Goal: Task Accomplishment & Management: Use online tool/utility

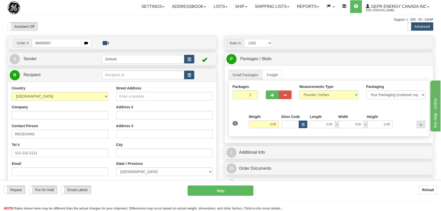
type input "86699957"
click at [153, 26] on body "Training Course Close Toggle navigation Settings Shipping Preferences New Recip…" at bounding box center [222, 105] width 444 height 211
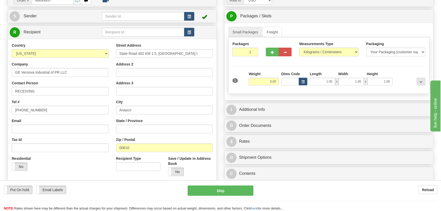
scroll to position [69, 0]
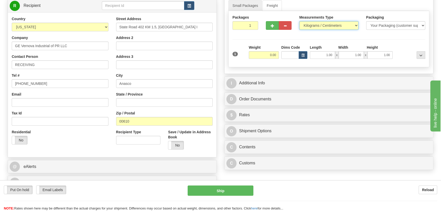
click at [331, 21] on select "Pounds / Inches Kilograms / Centimeters" at bounding box center [328, 25] width 59 height 9
select select "0"
click at [299, 21] on select "Pounds / Inches Kilograms / Centimeters" at bounding box center [328, 25] width 59 height 9
drag, startPoint x: 272, startPoint y: 61, endPoint x: 286, endPoint y: 61, distance: 14.3
click at [292, 64] on div "Packages 1 1 Measurements Type" at bounding box center [328, 39] width 201 height 56
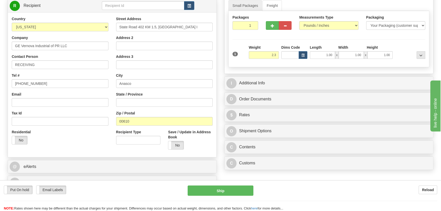
type input "2.30"
click at [397, 43] on div "Packages 1 1 Measurements Type" at bounding box center [328, 39] width 201 height 56
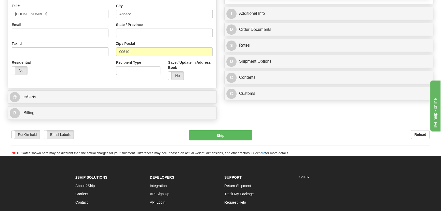
scroll to position [116, 0]
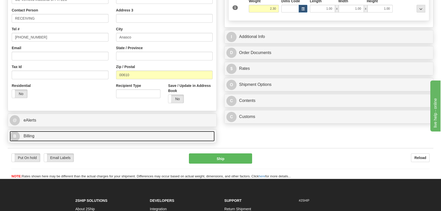
click at [182, 134] on link "B Billing" at bounding box center [112, 136] width 205 height 10
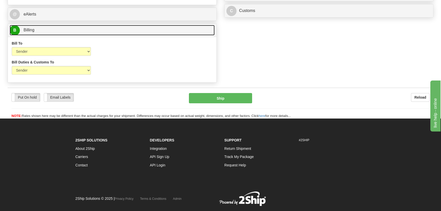
scroll to position [231, 0]
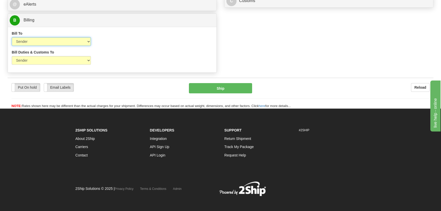
click at [63, 41] on select "Sender Recipient Third Party Collect" at bounding box center [51, 41] width 79 height 9
select select "2"
click at [12, 37] on select "Sender Recipient Third Party Collect" at bounding box center [51, 41] width 79 height 9
click at [117, 40] on input "Account" at bounding box center [137, 41] width 79 height 9
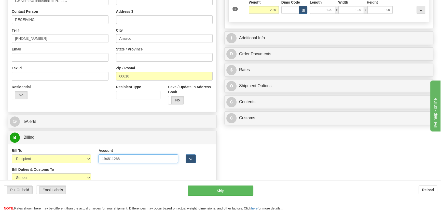
scroll to position [116, 0]
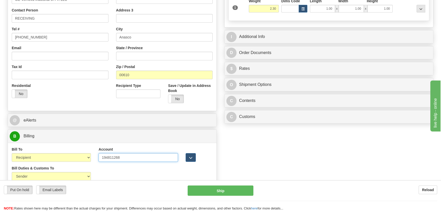
type input "194811268"
click at [368, 30] on div "I Additional Info" at bounding box center [328, 36] width 208 height 13
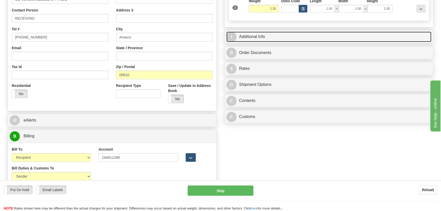
click at [368, 39] on link "I Additional Info" at bounding box center [328, 37] width 205 height 10
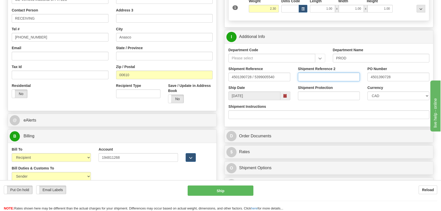
click at [328, 77] on input "Shipment Reference 2" at bounding box center [329, 77] width 62 height 9
type input "5399005540"
drag, startPoint x: 392, startPoint y: 97, endPoint x: 391, endPoint y: 92, distance: 5.1
click at [392, 97] on select "CAD USD EUR ZAR [PERSON_NAME] ARN AUD AUS AWG BBD BFR BGN BHD BMD BND BRC BRL C…" at bounding box center [398, 95] width 62 height 9
select select "1"
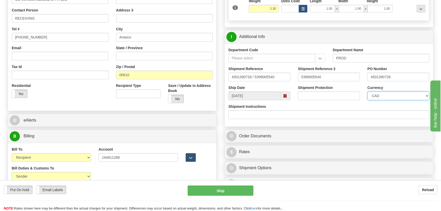
click at [367, 91] on select "CAD USD EUR ZAR [PERSON_NAME] ARN AUD AUS AWG BBD BFR BGN BHD BMD BND BRC BRL C…" at bounding box center [398, 95] width 62 height 9
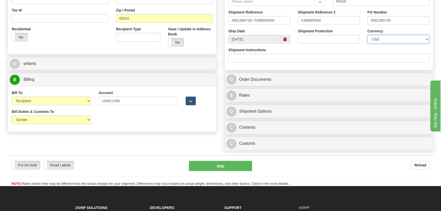
scroll to position [185, 0]
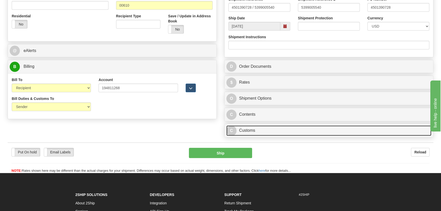
click at [321, 127] on link "C Customs" at bounding box center [328, 130] width 205 height 10
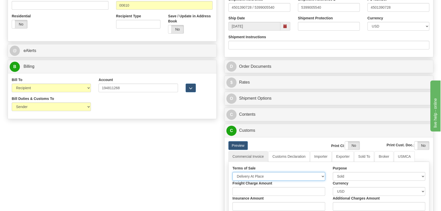
click at [275, 177] on select "Free Carrier Free On Board Ex Works Delivered Duty Unpaid Delivered Duty Paid C…" at bounding box center [278, 176] width 93 height 9
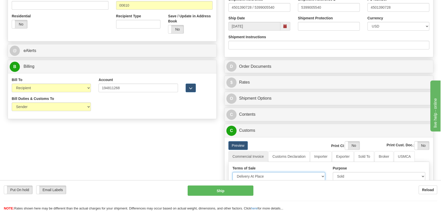
select select "7"
click at [232, 172] on select "Free Carrier Free On Board Ex Works Delivered Duty Unpaid Delivered Duty Paid C…" at bounding box center [278, 176] width 93 height 9
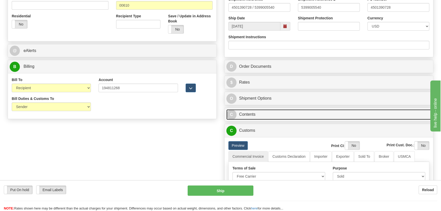
click at [348, 113] on link "C Contents" at bounding box center [328, 114] width 205 height 10
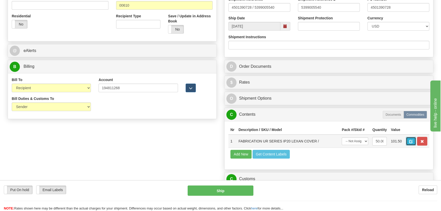
click at [409, 141] on button "button" at bounding box center [411, 141] width 10 height 9
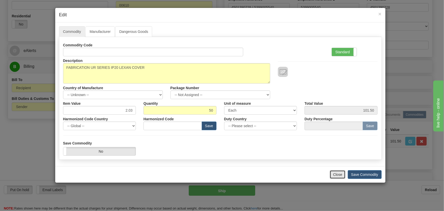
click at [340, 173] on button "Close" at bounding box center [338, 174] width 16 height 9
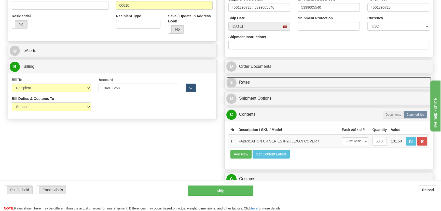
click at [371, 85] on link "$ Rates" at bounding box center [328, 82] width 205 height 10
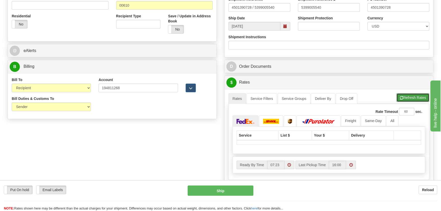
click at [410, 97] on button "Refresh Rates" at bounding box center [412, 97] width 33 height 9
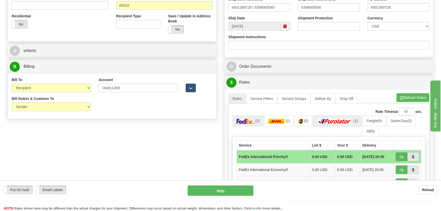
scroll to position [231, 0]
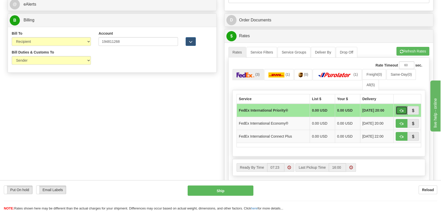
click at [400, 111] on span "button" at bounding box center [402, 110] width 4 height 3
type input "01"
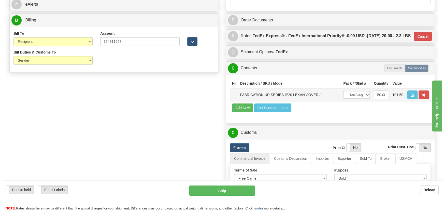
scroll to position [139, 0]
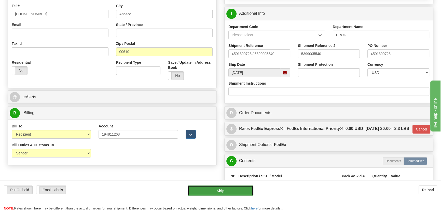
click at [230, 188] on button "Ship" at bounding box center [221, 190] width 66 height 10
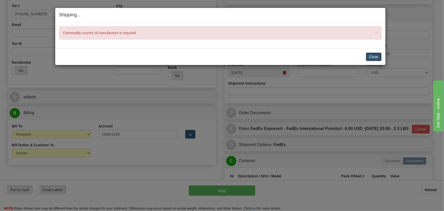
click at [378, 54] on button "Close" at bounding box center [374, 56] width 16 height 9
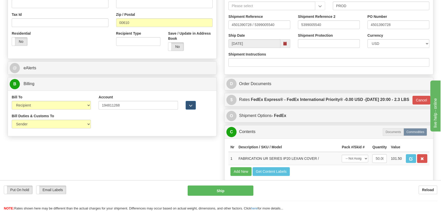
scroll to position [255, 0]
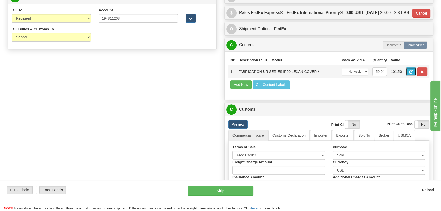
click at [408, 76] on button "button" at bounding box center [411, 71] width 10 height 9
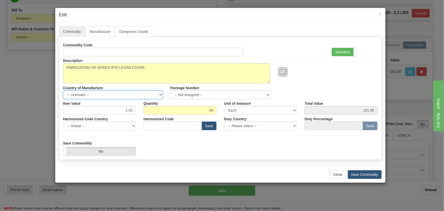
click at [123, 94] on select "-- Unknown -- [GEOGRAPHIC_DATA] [GEOGRAPHIC_DATA] [GEOGRAPHIC_DATA] [GEOGRAPHIC…" at bounding box center [113, 94] width 100 height 9
click at [283, 53] on div "Commodity Code Standard Advanced" at bounding box center [220, 49] width 322 height 16
click at [121, 96] on select "-- Unknown -- [GEOGRAPHIC_DATA] [GEOGRAPHIC_DATA] [GEOGRAPHIC_DATA] [GEOGRAPHIC…" at bounding box center [113, 94] width 100 height 9
select select "CN"
click at [63, 90] on select "-- Unknown -- [GEOGRAPHIC_DATA] [GEOGRAPHIC_DATA] [GEOGRAPHIC_DATA] [GEOGRAPHIC…" at bounding box center [113, 94] width 100 height 9
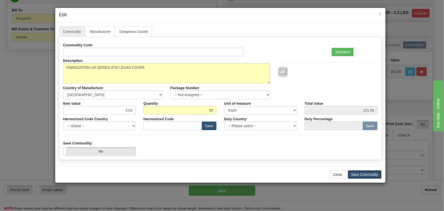
click at [363, 173] on button "Save Commodity" at bounding box center [365, 174] width 34 height 9
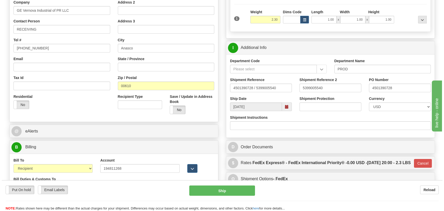
scroll to position [92, 0]
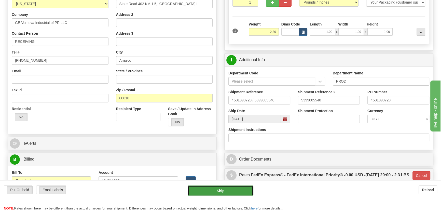
click at [226, 190] on button "Ship" at bounding box center [221, 190] width 66 height 10
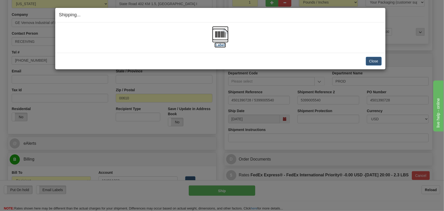
click at [219, 39] on img at bounding box center [220, 34] width 16 height 16
click at [377, 62] on button "Close" at bounding box center [374, 61] width 16 height 9
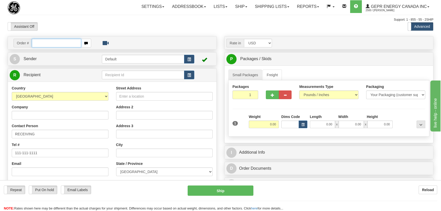
paste input "0086700011"
click at [38, 43] on input "0086700011" at bounding box center [56, 43] width 49 height 9
type input "86700011"
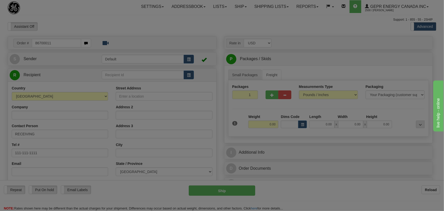
click at [108, 16] on body "Training Course Close Toggle navigation Settings Shipping Preferences New Recip…" at bounding box center [222, 105] width 444 height 211
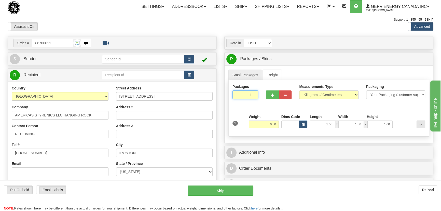
drag, startPoint x: 246, startPoint y: 98, endPoint x: 275, endPoint y: 104, distance: 29.4
click at [275, 104] on div "Packages 1 1 Measurements Type" at bounding box center [328, 108] width 201 height 56
drag, startPoint x: 246, startPoint y: 95, endPoint x: 278, endPoint y: 105, distance: 33.6
click at [276, 104] on div "Packages 4 1 Measurements Type" at bounding box center [328, 108] width 201 height 56
type input "3"
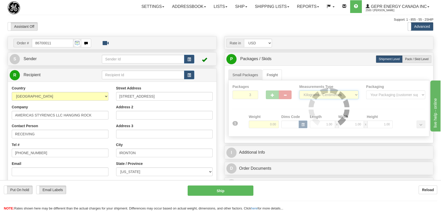
click at [318, 96] on div "Packages 3 1 Measurements Type" at bounding box center [328, 108] width 201 height 56
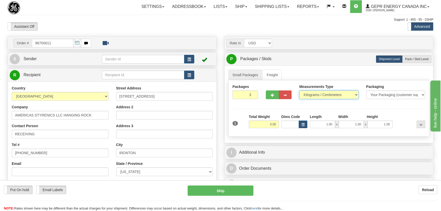
select select "0"
click at [299, 90] on select "Pounds / Inches Kilograms / Centimeters" at bounding box center [328, 94] width 59 height 9
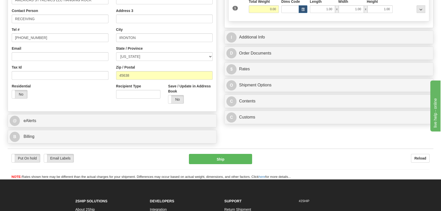
scroll to position [116, 0]
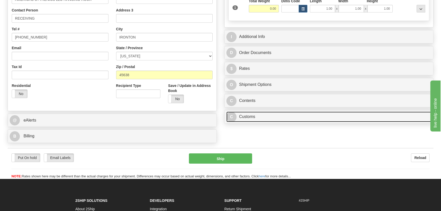
click at [305, 117] on link "C Customs" at bounding box center [328, 116] width 205 height 10
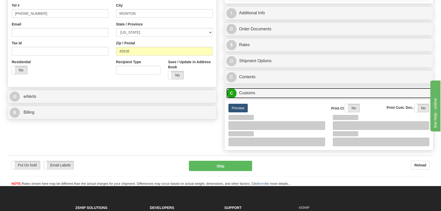
scroll to position [162, 0]
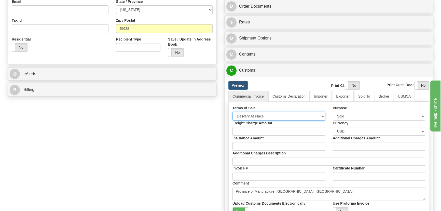
click at [273, 115] on select "Free Carrier Free On Board Ex Works Delivered Duty Unpaid Delivered Duty Paid C…" at bounding box center [278, 116] width 93 height 9
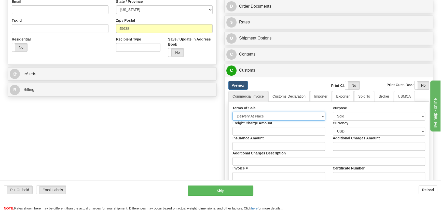
select select "7"
click at [232, 112] on select "Free Carrier Free On Board Ex Works Delivered Duty Unpaid Delivered Duty Paid C…" at bounding box center [278, 116] width 93 height 9
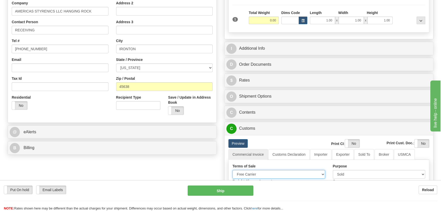
scroll to position [92, 0]
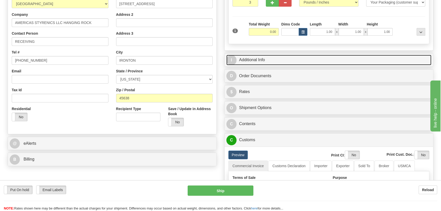
click at [346, 59] on link "I Additional Info" at bounding box center [328, 60] width 205 height 10
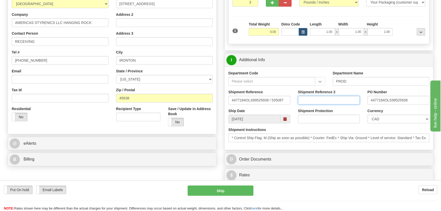
click at [333, 100] on input "Shipment Reference 2" at bounding box center [329, 100] width 62 height 9
drag, startPoint x: 333, startPoint y: 100, endPoint x: 263, endPoint y: 104, distance: 70.9
click at [263, 105] on div "Shipment Reference 4477184OLS99525938 / 535087 Shipment Reference 2 5399005685 …" at bounding box center [328, 98] width 208 height 19
type input "5399005685"
click at [392, 119] on select "CAD USD EUR ZAR [PERSON_NAME] ARN AUD AUS AWG BBD BFR BGN BHD BMD BND BRC BRL C…" at bounding box center [398, 119] width 62 height 9
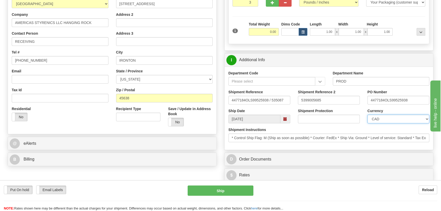
select select "1"
click at [367, 115] on select "CAD USD EUR ZAR [PERSON_NAME] ARN AUD AUS AWG BBD BFR BGN BHD BMD BND BRC BRL C…" at bounding box center [398, 119] width 62 height 9
drag, startPoint x: 276, startPoint y: 33, endPoint x: 279, endPoint y: 33, distance: 3.3
click at [277, 34] on input "0.00" at bounding box center [264, 32] width 30 height 8
type input "75.00"
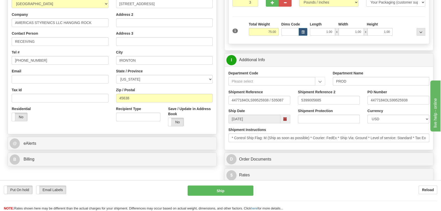
click at [324, 52] on div "Rate in Account Currency ARN AWG AUD AUS BHD BBD BFR BMD BRC BRL GBP UKL BND BG…" at bounding box center [328, 185] width 217 height 482
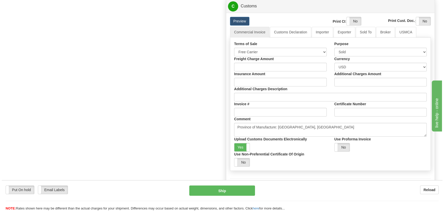
scroll to position [255, 0]
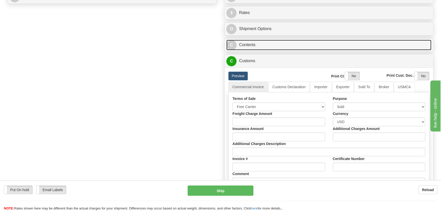
click at [366, 41] on link "C Contents" at bounding box center [328, 45] width 205 height 10
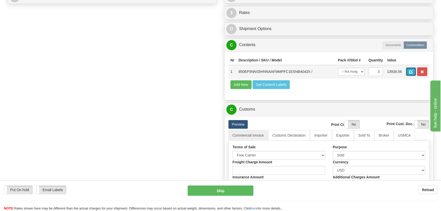
click at [411, 72] on span "button" at bounding box center [411, 71] width 4 height 3
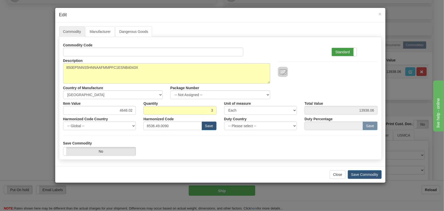
click at [351, 52] on label "Standard" at bounding box center [344, 52] width 25 height 8
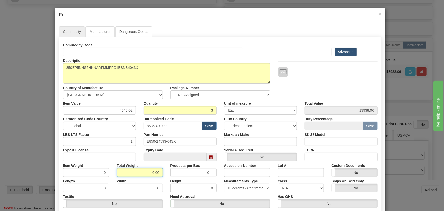
drag, startPoint x: 163, startPoint y: 178, endPoint x: 194, endPoint y: 184, distance: 32.1
click at [189, 184] on div "Commodity Code Standard Advanced Description 850EP5NNS5HNNAAFMMPFC1ESNB4043X Co…" at bounding box center [220, 132] width 315 height 182
type input "3"
type input "1.0000"
drag, startPoint x: 118, startPoint y: 109, endPoint x: 140, endPoint y: 112, distance: 21.9
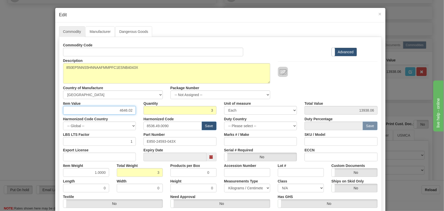
click at [143, 112] on div "Item Value 4646.02 Quantity 3 Unit of measure 3 Thousand Square Inches Adjustme…" at bounding box center [220, 107] width 322 height 16
paste input ".608,58"
type input "4608.58"
type input "13825.74"
click at [307, 67] on div at bounding box center [328, 72] width 100 height 10
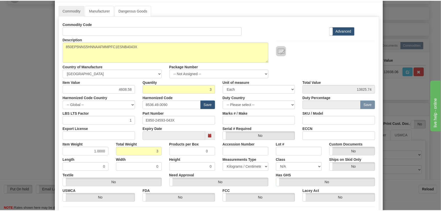
scroll to position [72, 0]
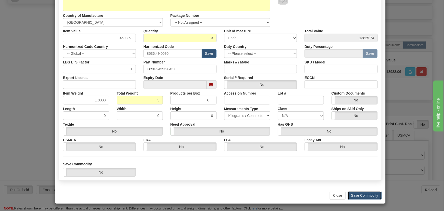
click at [370, 192] on button "Save Commodity" at bounding box center [365, 195] width 34 height 9
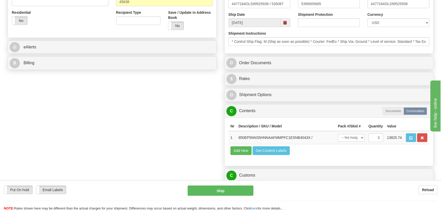
scroll to position [185, 0]
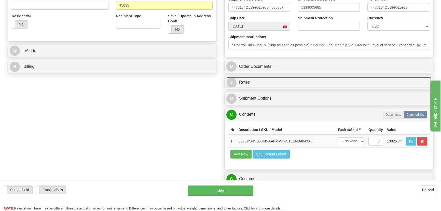
click at [373, 83] on link "$ Rates" at bounding box center [328, 82] width 205 height 10
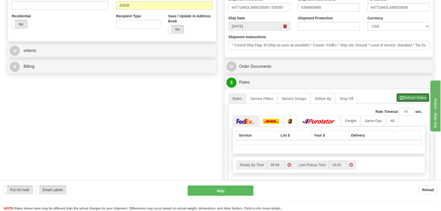
click at [411, 99] on button "Refresh Rates" at bounding box center [412, 97] width 33 height 9
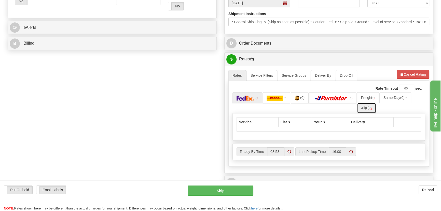
click at [368, 108] on span "(0)" at bounding box center [367, 108] width 4 height 4
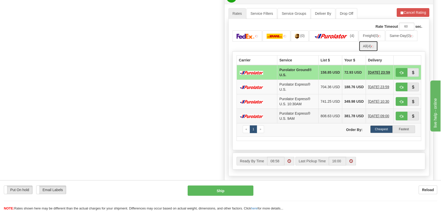
scroll to position [277, 0]
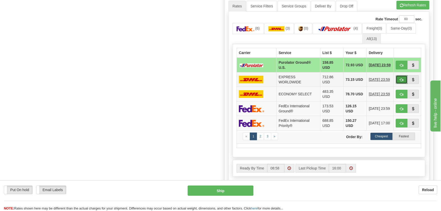
click at [401, 80] on span "button" at bounding box center [402, 79] width 4 height 3
type input "P"
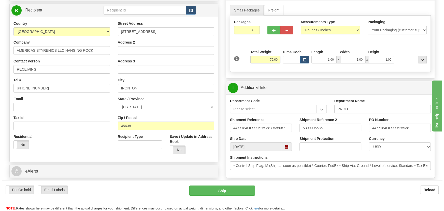
scroll to position [46, 0]
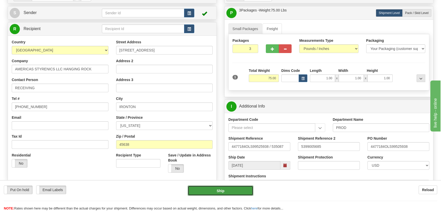
click at [232, 189] on button "Ship" at bounding box center [221, 190] width 66 height 10
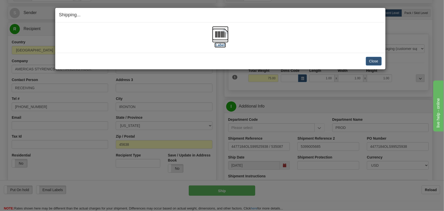
click at [226, 36] on img at bounding box center [220, 34] width 16 height 16
click at [368, 61] on button "Close" at bounding box center [374, 61] width 16 height 9
click at [304, 197] on div "Shipping... Your SHIPMENT will EXPIRE in [Label] IMPORTANT NOTICE Embassy / Con…" at bounding box center [222, 105] width 444 height 211
